Goal: Task Accomplishment & Management: Complete application form

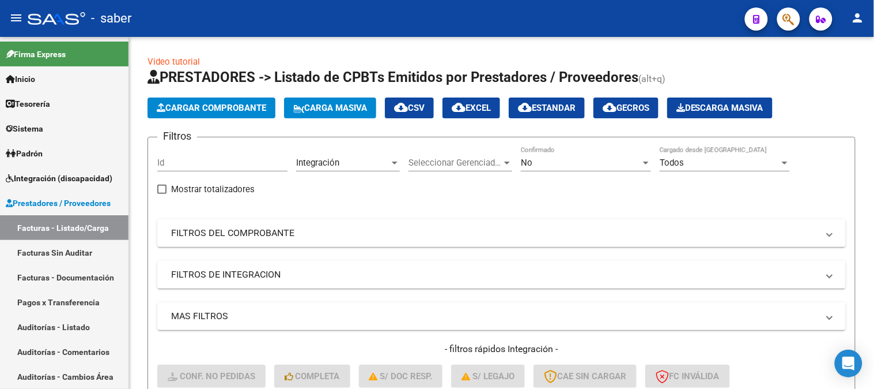
scroll to position [372, 0]
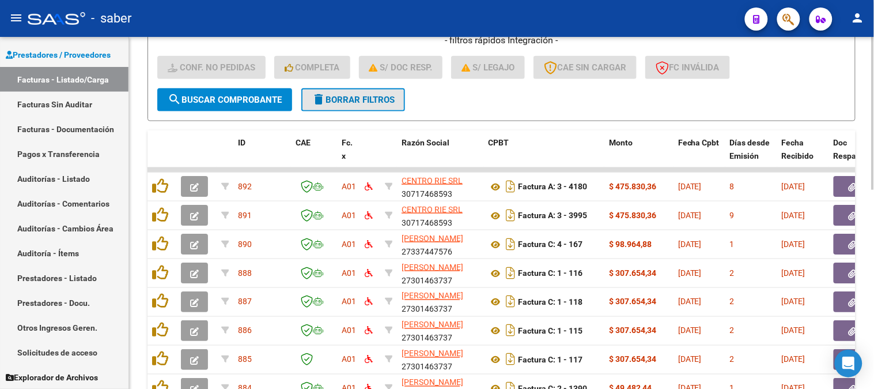
click at [364, 102] on span "delete Borrar Filtros" at bounding box center [353, 100] width 83 height 10
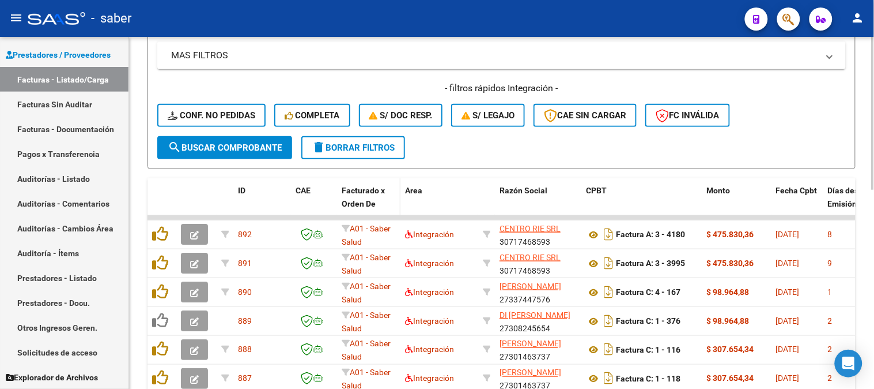
scroll to position [244, 0]
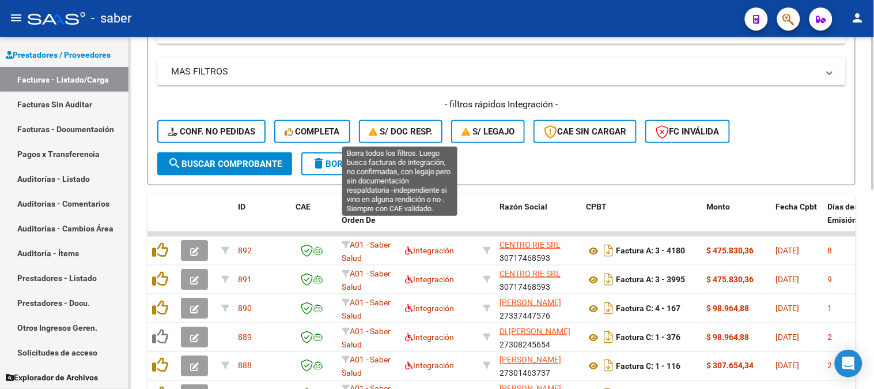
click at [402, 135] on span "S/ Doc Resp." at bounding box center [400, 131] width 63 height 10
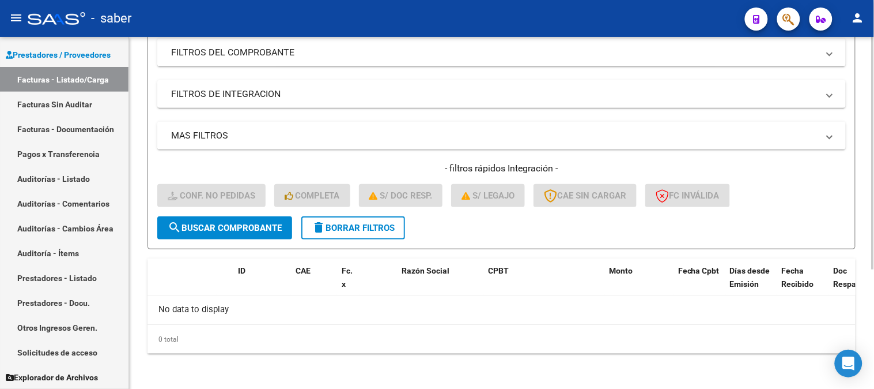
scroll to position [180, 0]
click at [340, 220] on button "delete Borrar Filtros" at bounding box center [353, 228] width 104 height 23
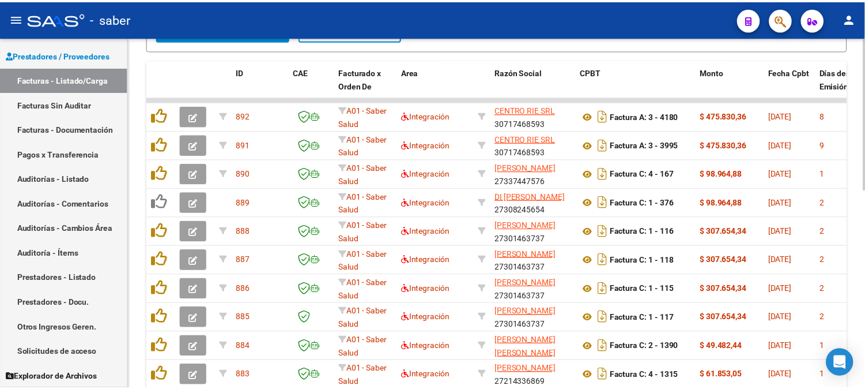
scroll to position [436, 0]
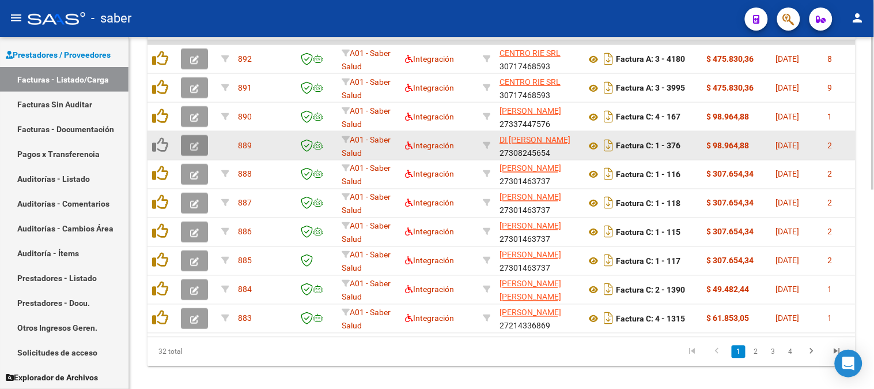
click at [194, 142] on icon "button" at bounding box center [194, 146] width 9 height 9
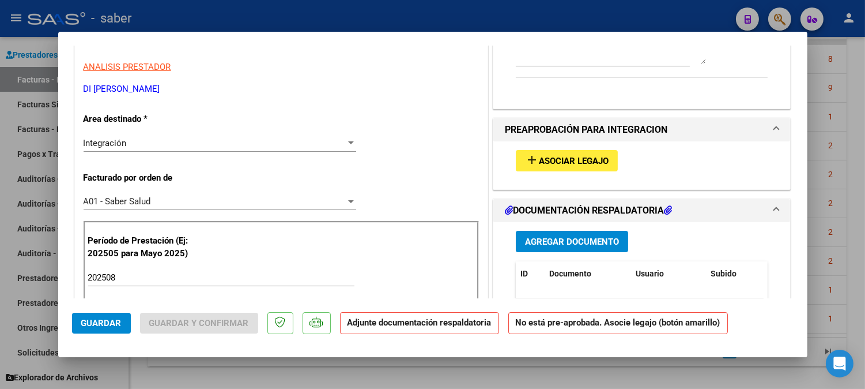
scroll to position [192, 0]
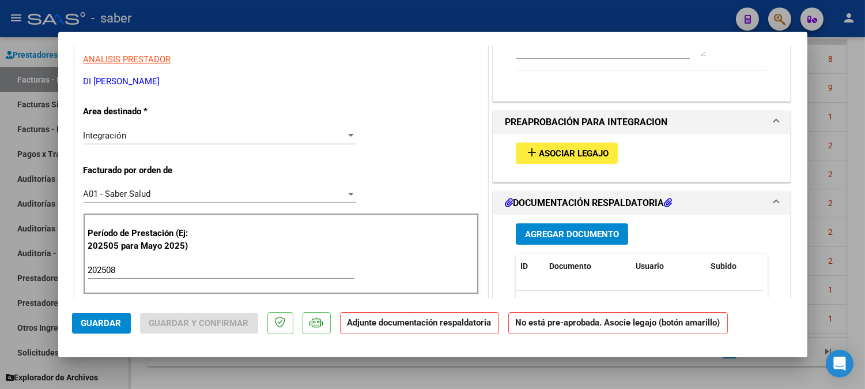
click at [559, 232] on span "Agregar Documento" at bounding box center [572, 234] width 94 height 10
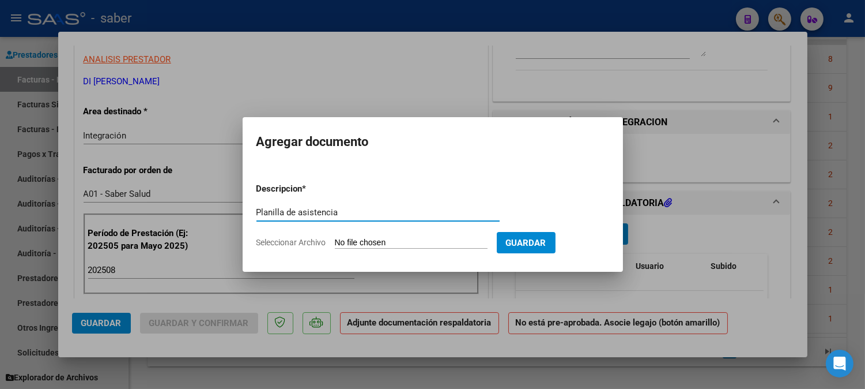
type input "Planilla de asistencia"
click at [335, 237] on input "Seleccionar Archivo" at bounding box center [411, 242] width 153 height 11
type input "C:\fakepath\planilla de asistencia [PERSON_NAME] Di tirro.pdf"
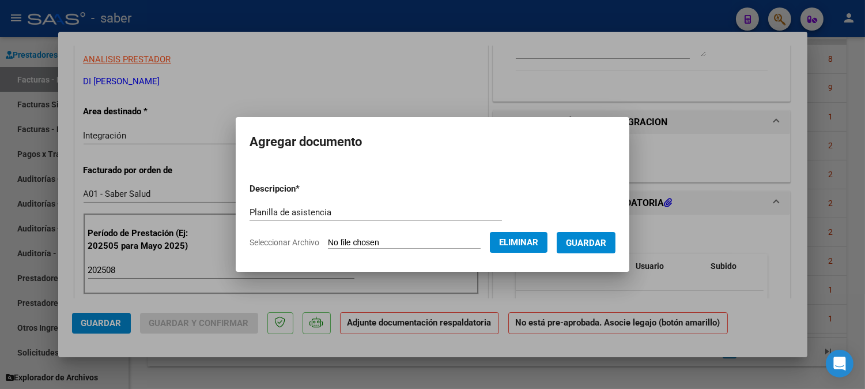
click at [593, 240] on span "Guardar" at bounding box center [586, 242] width 40 height 10
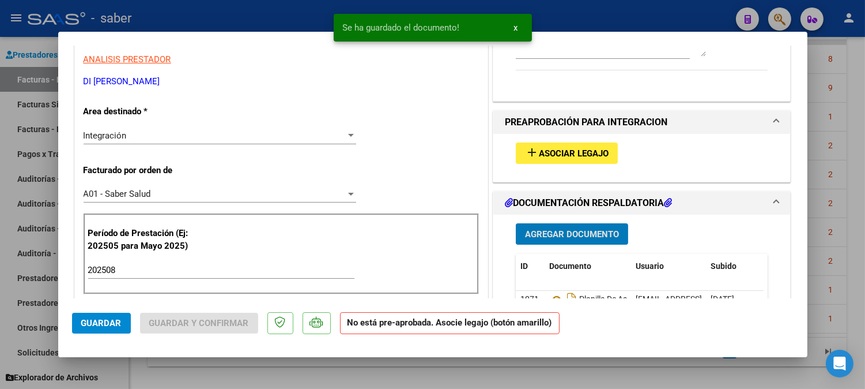
click at [557, 154] on span "Asociar Legajo" at bounding box center [574, 153] width 70 height 10
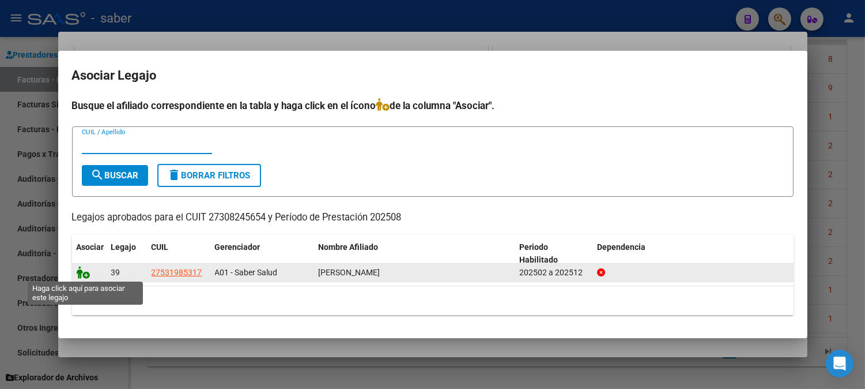
click at [78, 274] on icon at bounding box center [84, 272] width 14 height 13
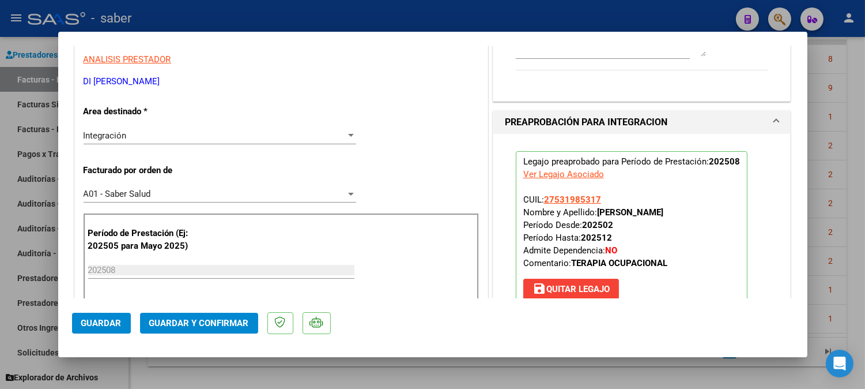
click at [92, 322] on span "Guardar" at bounding box center [101, 323] width 40 height 10
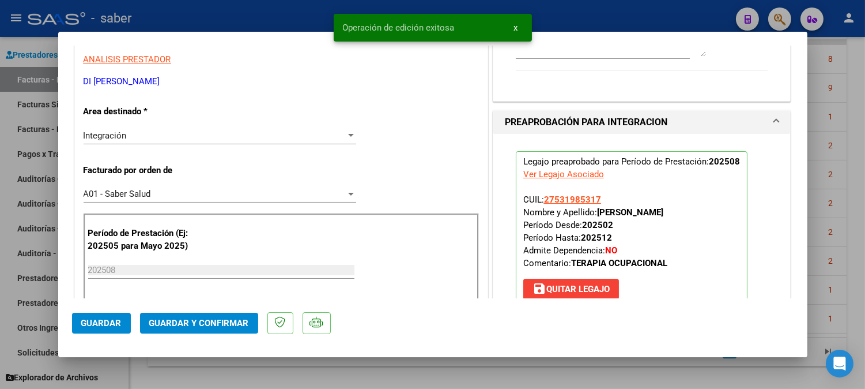
click at [831, 250] on div at bounding box center [432, 194] width 865 height 389
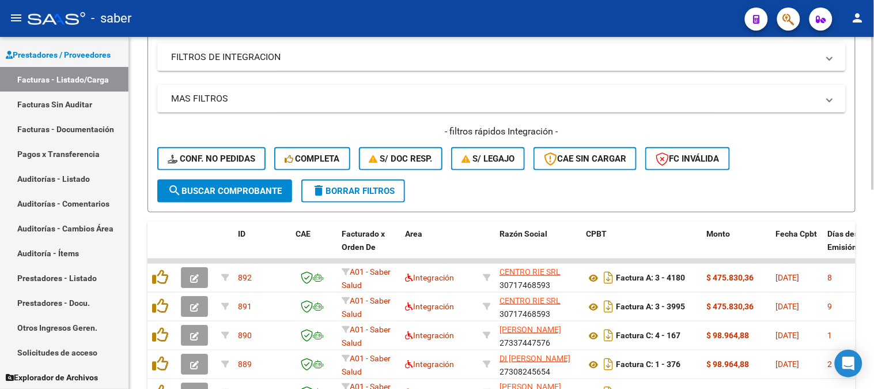
scroll to position [180, 0]
